Goal: Check status: Check status

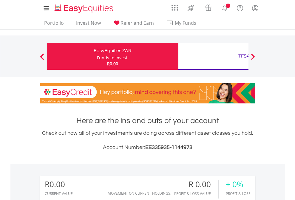
scroll to position [57, 94]
click at [97, 56] on div "Funds to invest:" at bounding box center [113, 58] width 32 height 6
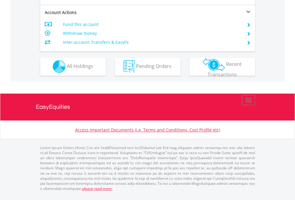
scroll to position [508, 0]
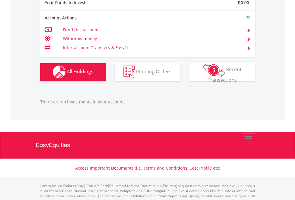
scroll to position [590, 0]
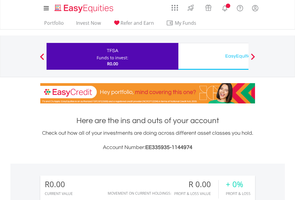
scroll to position [57, 94]
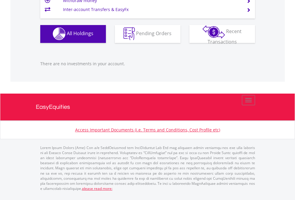
scroll to position [590, 0]
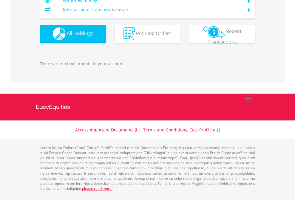
scroll to position [57, 94]
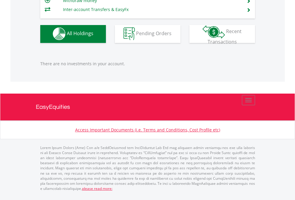
scroll to position [57, 94]
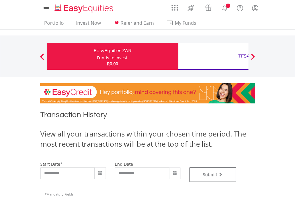
type input "**********"
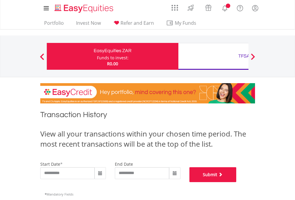
click at [236, 182] on button "Submit" at bounding box center [212, 174] width 47 height 15
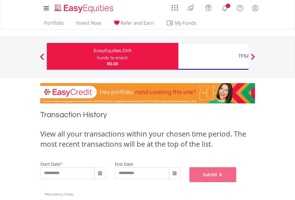
scroll to position [242, 0]
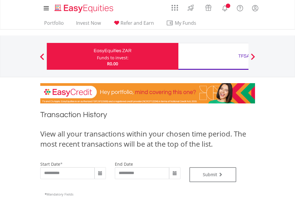
click at [213, 56] on div "TFSA" at bounding box center [244, 56] width 124 height 8
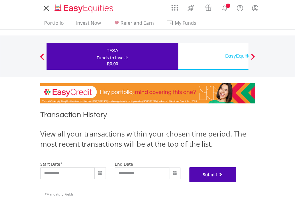
click at [236, 182] on button "Submit" at bounding box center [212, 174] width 47 height 15
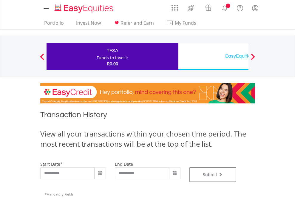
click at [213, 56] on div "EasyEquities USD" at bounding box center [244, 56] width 124 height 8
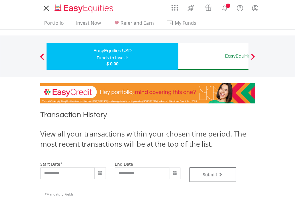
type input "**********"
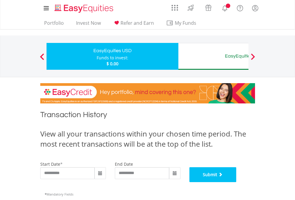
click at [236, 182] on button "Submit" at bounding box center [212, 174] width 47 height 15
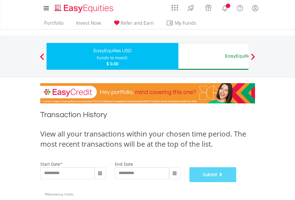
scroll to position [242, 0]
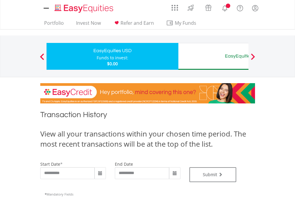
click at [213, 56] on div "EasyEquities AUD" at bounding box center [244, 56] width 124 height 8
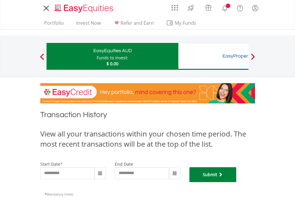
click at [236, 182] on button "Submit" at bounding box center [212, 174] width 47 height 15
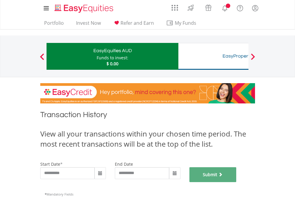
scroll to position [242, 0]
